Goal: Find specific page/section: Find specific page/section

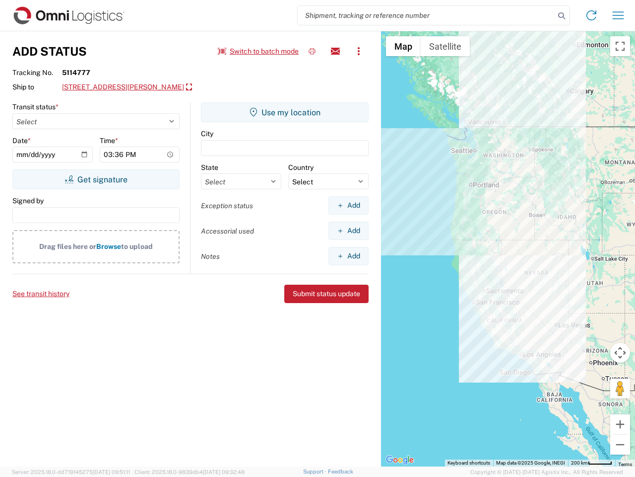
click at [426, 15] on input "search" at bounding box center [426, 15] width 257 height 19
click at [562, 16] on icon at bounding box center [562, 16] width 14 height 14
click at [592, 15] on icon at bounding box center [592, 15] width 16 height 16
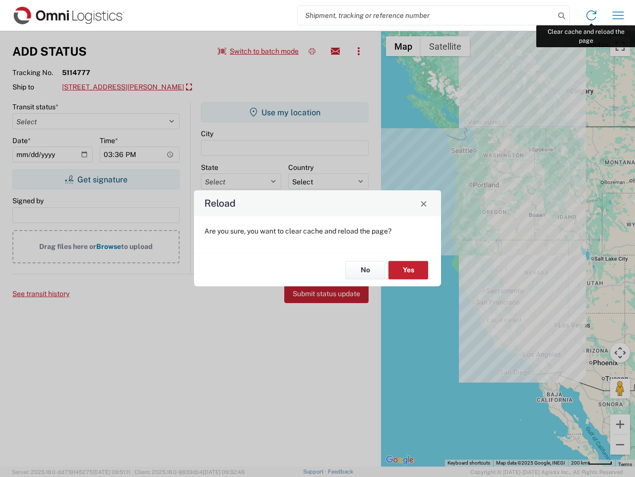
click at [619, 15] on div "Reload Are you sure, you want to clear cache and reload the page? No Yes" at bounding box center [317, 238] width 635 height 477
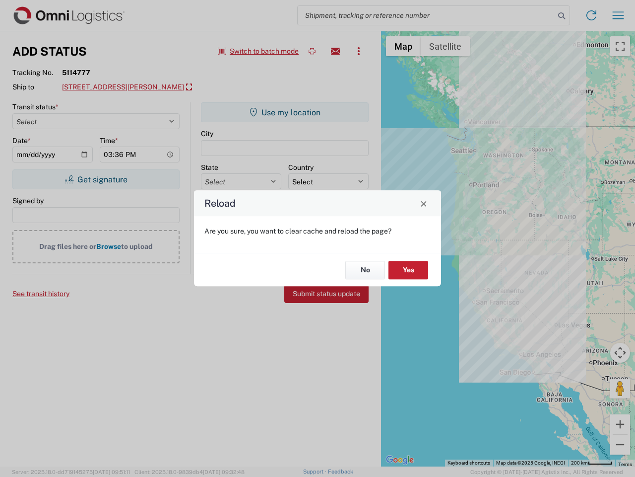
click at [259, 51] on div "Reload Are you sure, you want to clear cache and reload the page? No Yes" at bounding box center [317, 238] width 635 height 477
click at [312, 51] on div "Reload Are you sure, you want to clear cache and reload the page? No Yes" at bounding box center [317, 238] width 635 height 477
click at [336, 51] on div "Reload Are you sure, you want to clear cache and reload the page? No Yes" at bounding box center [317, 238] width 635 height 477
click at [359, 51] on div "Reload Are you sure, you want to clear cache and reload the page? No Yes" at bounding box center [317, 238] width 635 height 477
click at [135, 87] on div "Reload Are you sure, you want to clear cache and reload the page? No Yes" at bounding box center [317, 238] width 635 height 477
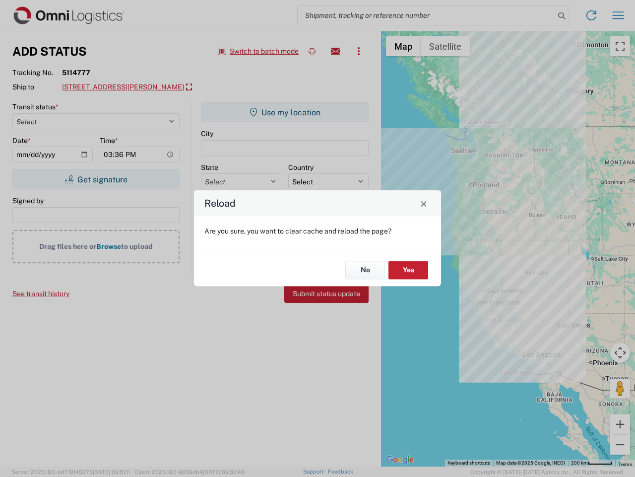
click at [96, 179] on div "Reload Are you sure, you want to clear cache and reload the page? No Yes" at bounding box center [317, 238] width 635 height 477
